Goal: Information Seeking & Learning: Learn about a topic

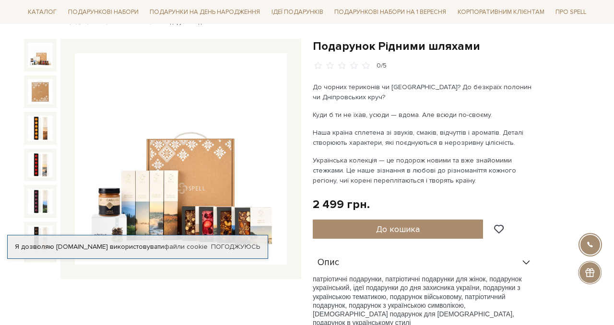
scroll to position [94, 0]
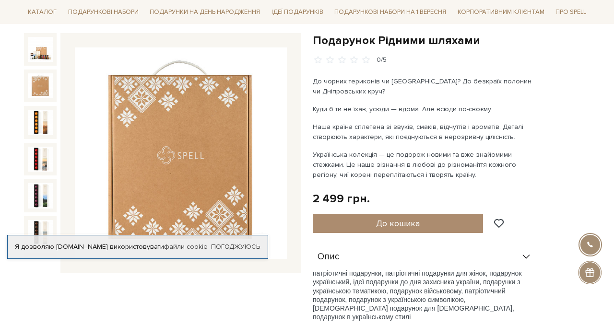
click at [39, 85] on img at bounding box center [40, 85] width 25 height 25
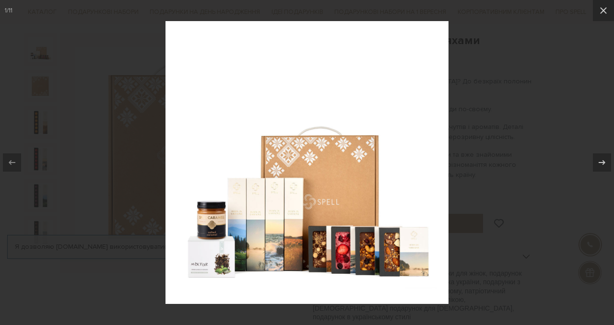
click at [200, 279] on img at bounding box center [306, 162] width 283 height 283
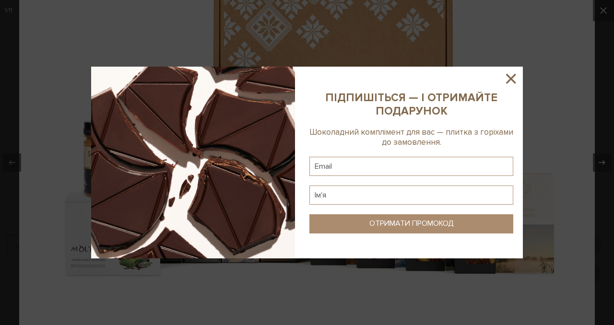
click at [511, 78] on icon at bounding box center [511, 79] width 10 height 10
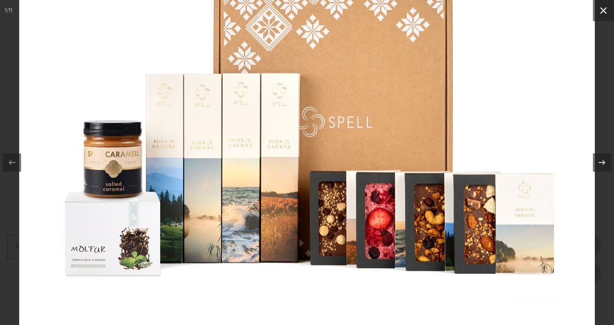
click at [609, 16] on button at bounding box center [603, 10] width 21 height 21
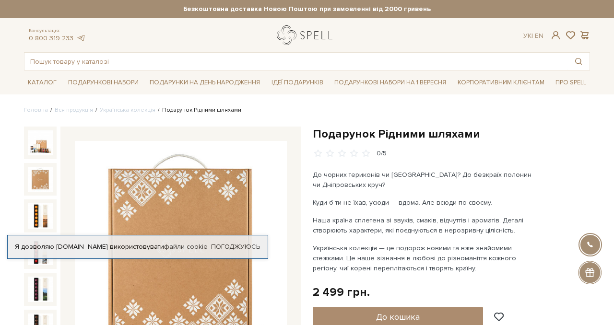
click at [287, 32] on link "logo" at bounding box center [307, 35] width 60 height 20
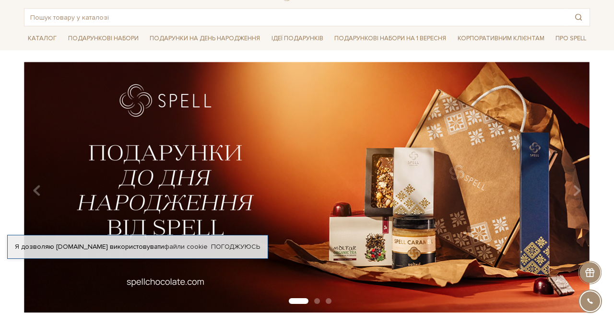
scroll to position [53, 0]
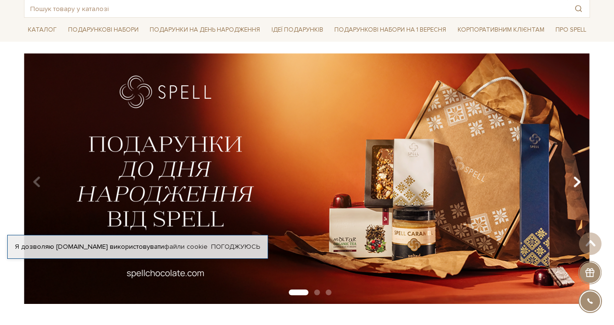
click at [577, 177] on icon "Carousel Navigation" at bounding box center [577, 182] width 8 height 16
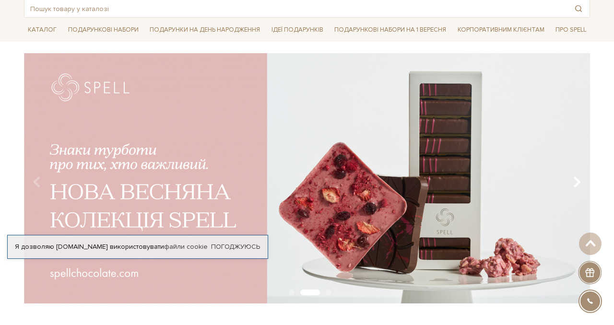
click at [577, 177] on icon "Carousel Navigation" at bounding box center [577, 182] width 8 height 16
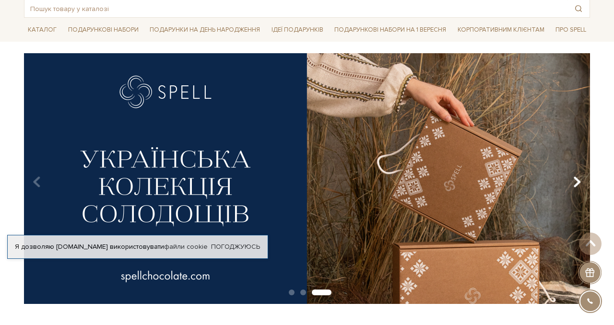
click at [577, 177] on icon "Carousel Navigation" at bounding box center [577, 182] width 8 height 16
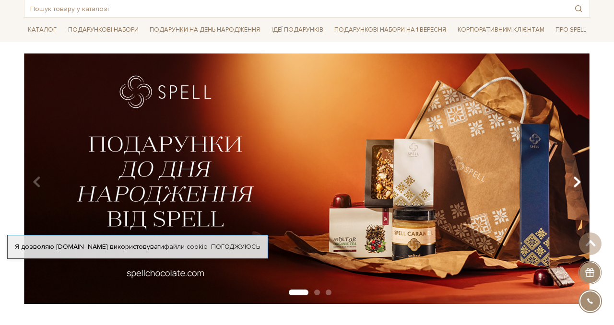
click at [577, 177] on icon "Carousel Navigation" at bounding box center [577, 182] width 8 height 16
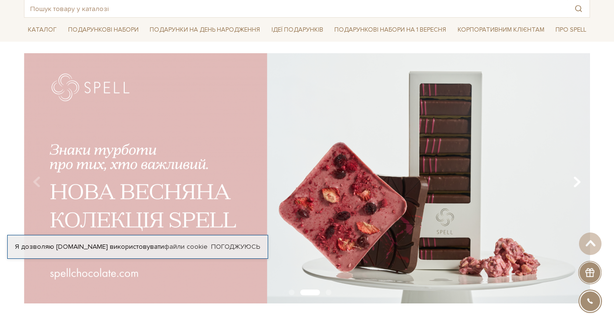
scroll to position [0, 0]
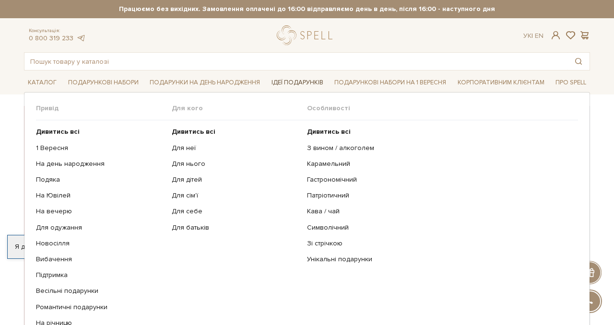
click at [294, 85] on link "Ідеї подарунків" at bounding box center [297, 82] width 59 height 15
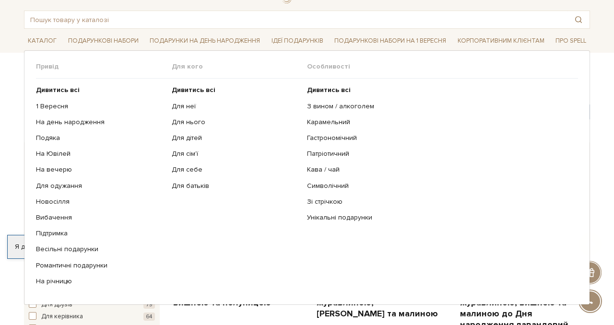
scroll to position [49, 0]
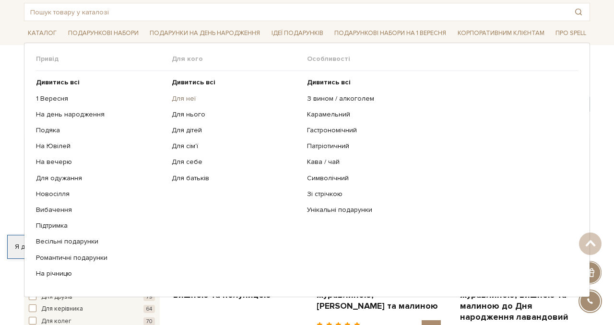
click at [185, 96] on link "Для неї" at bounding box center [236, 98] width 129 height 9
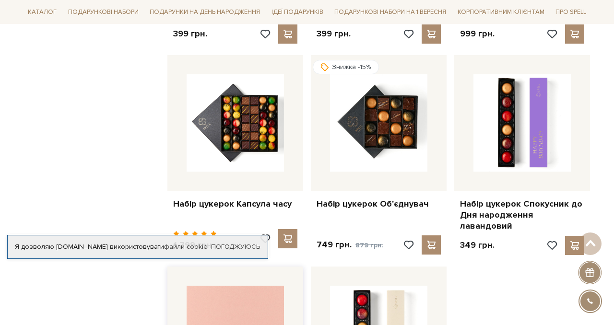
scroll to position [1176, 0]
